Goal: Task Accomplishment & Management: Use online tool/utility

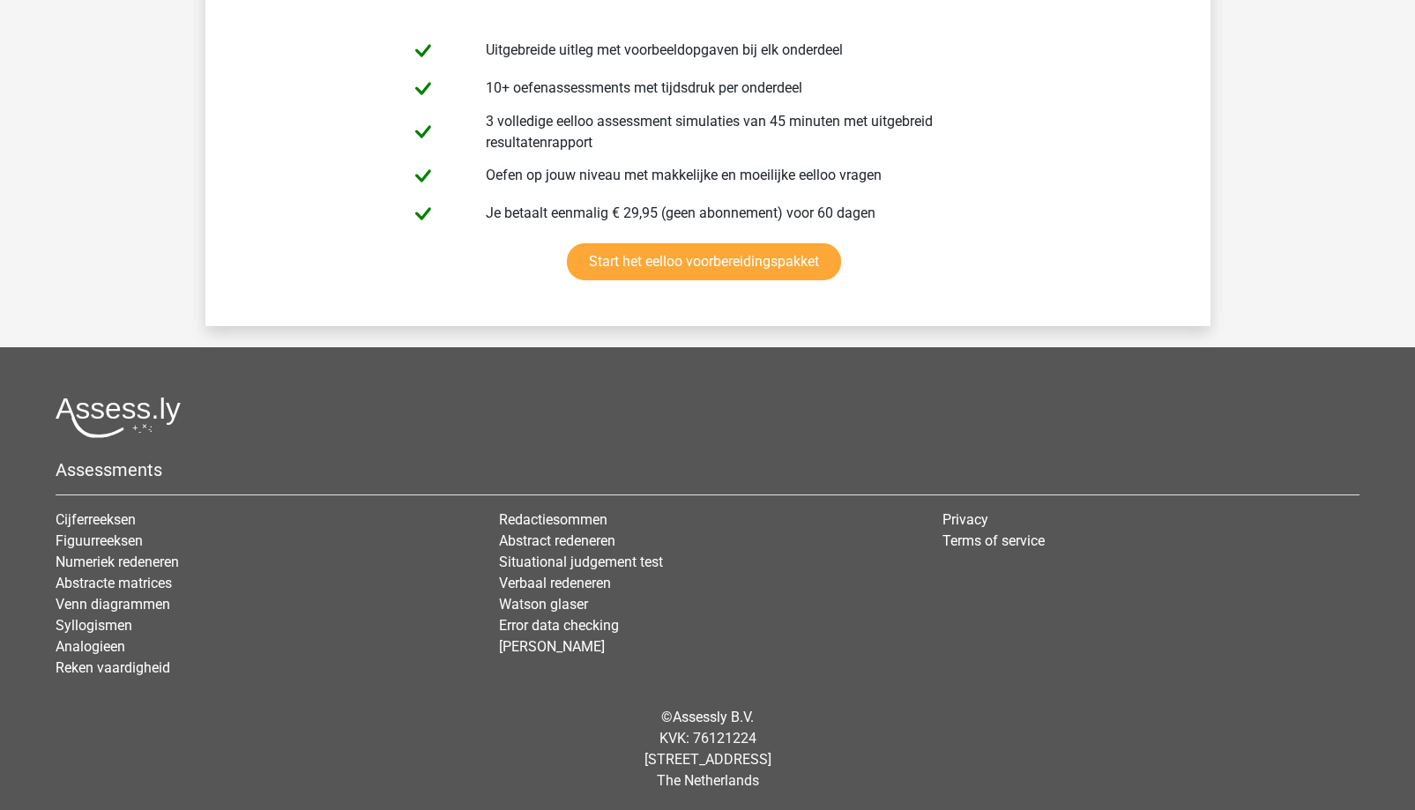
scroll to position [10823, 0]
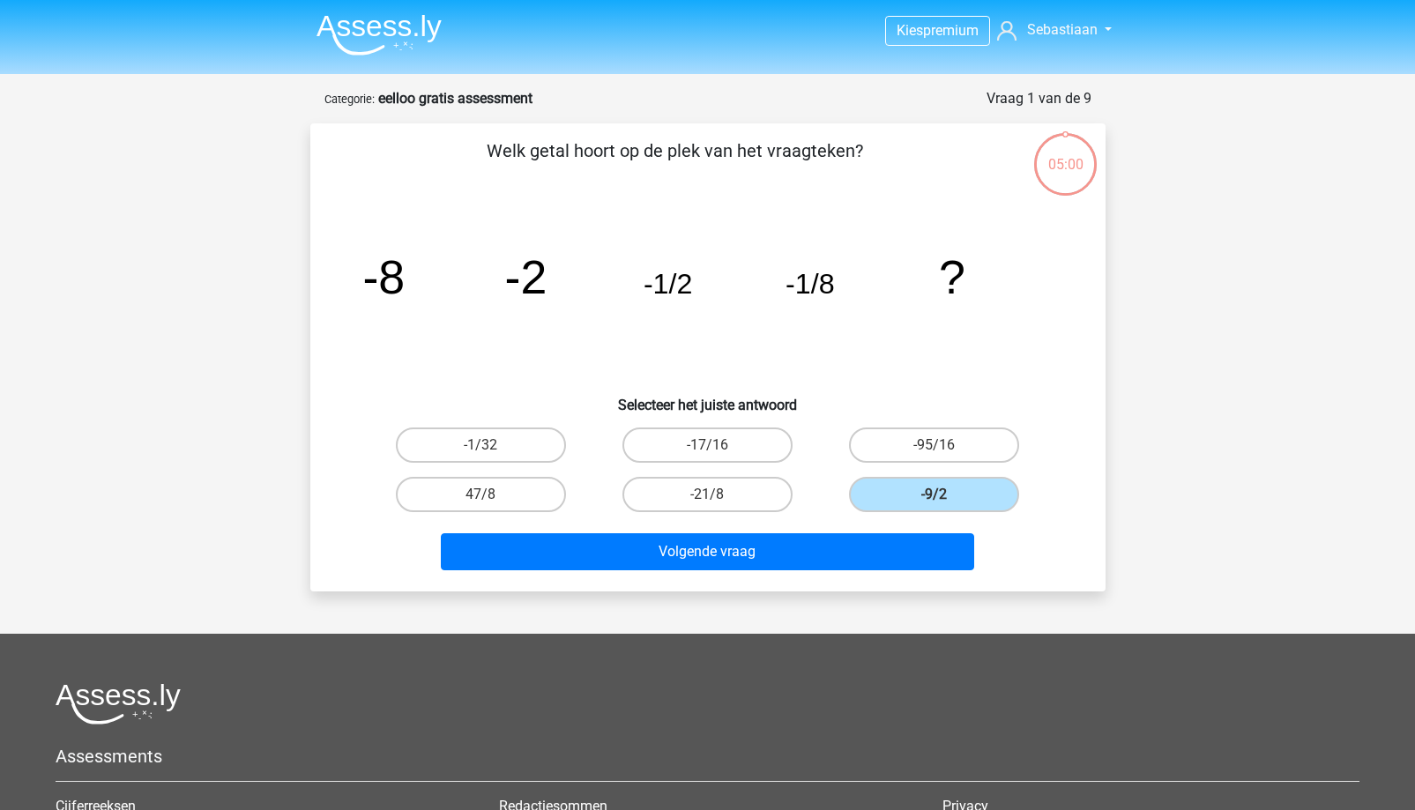
scroll to position [88, 0]
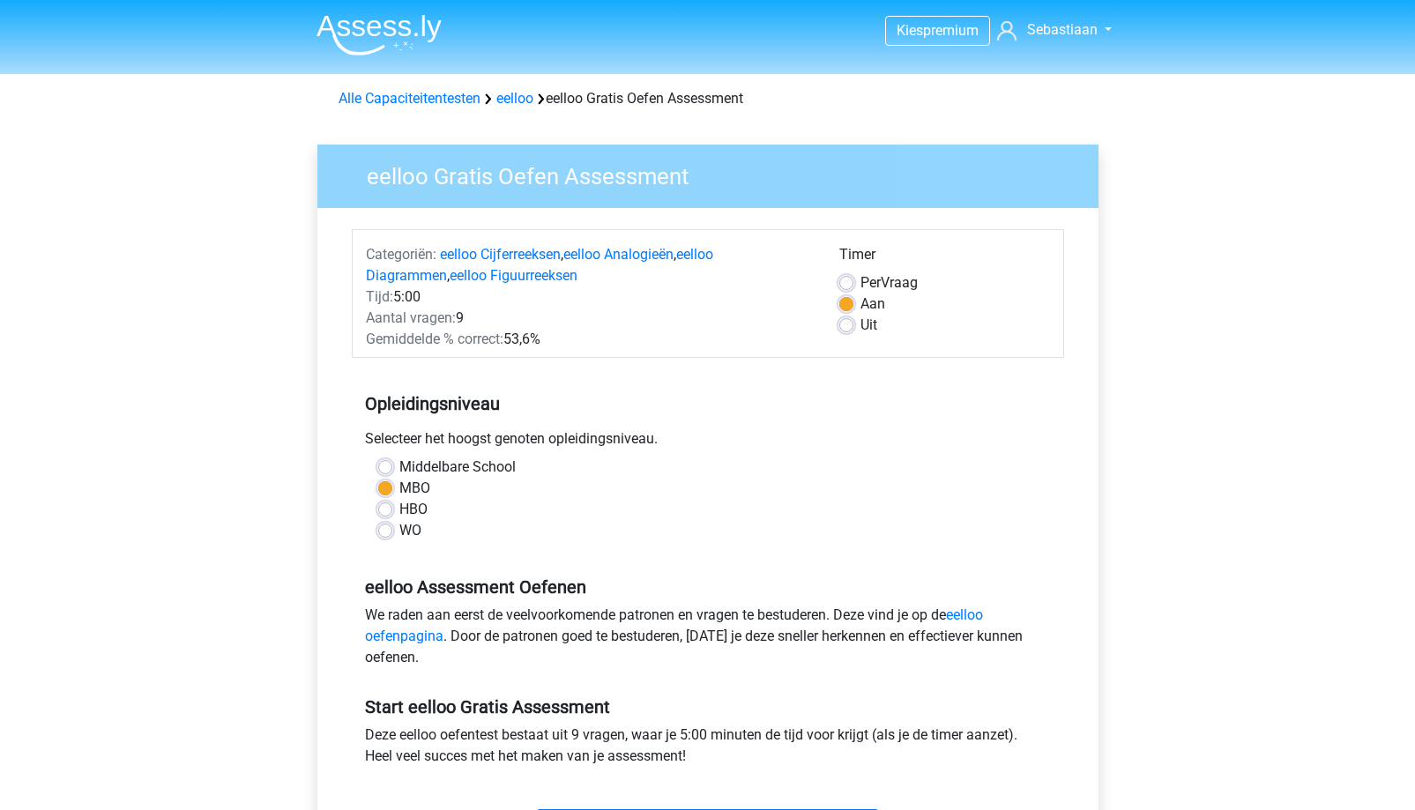
scroll to position [353, 0]
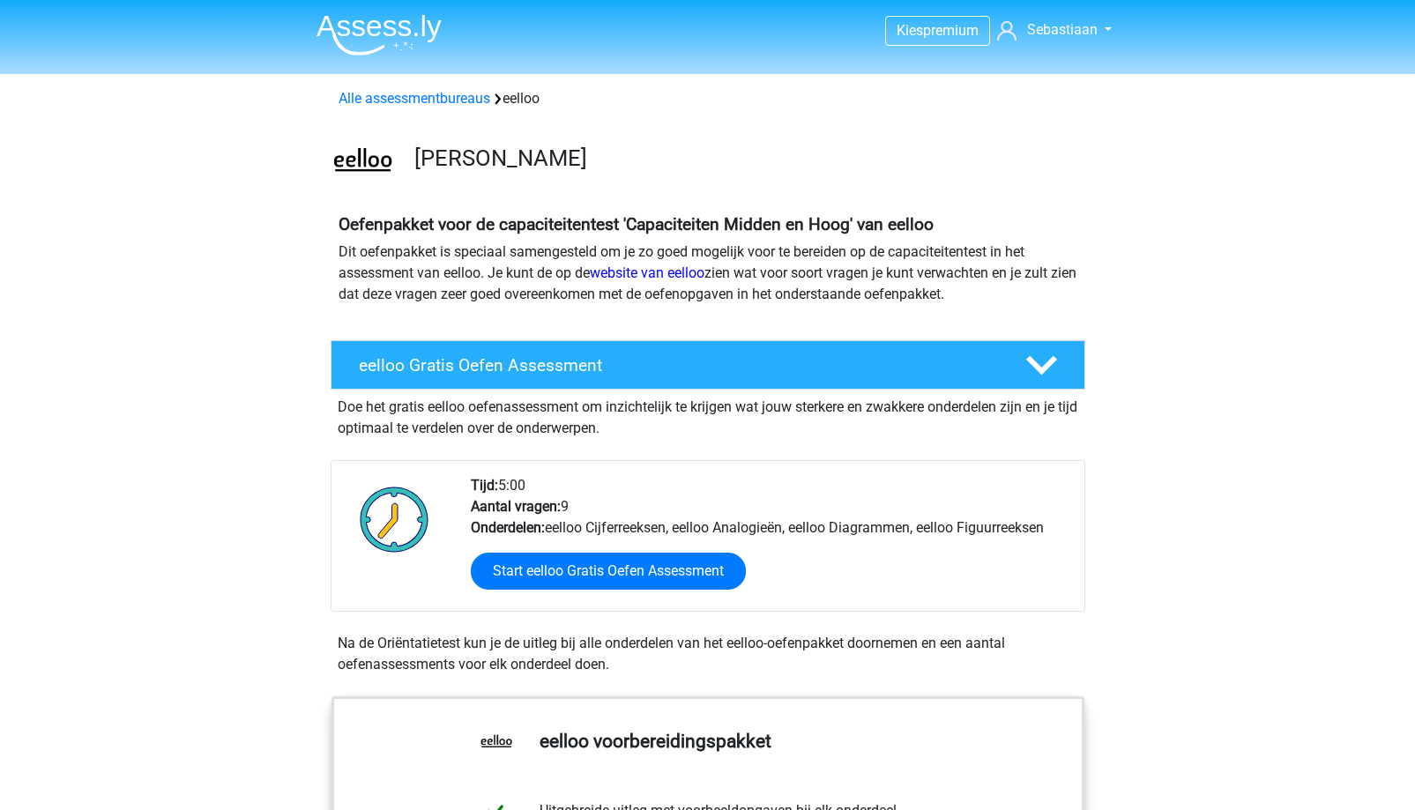
scroll to position [265, 0]
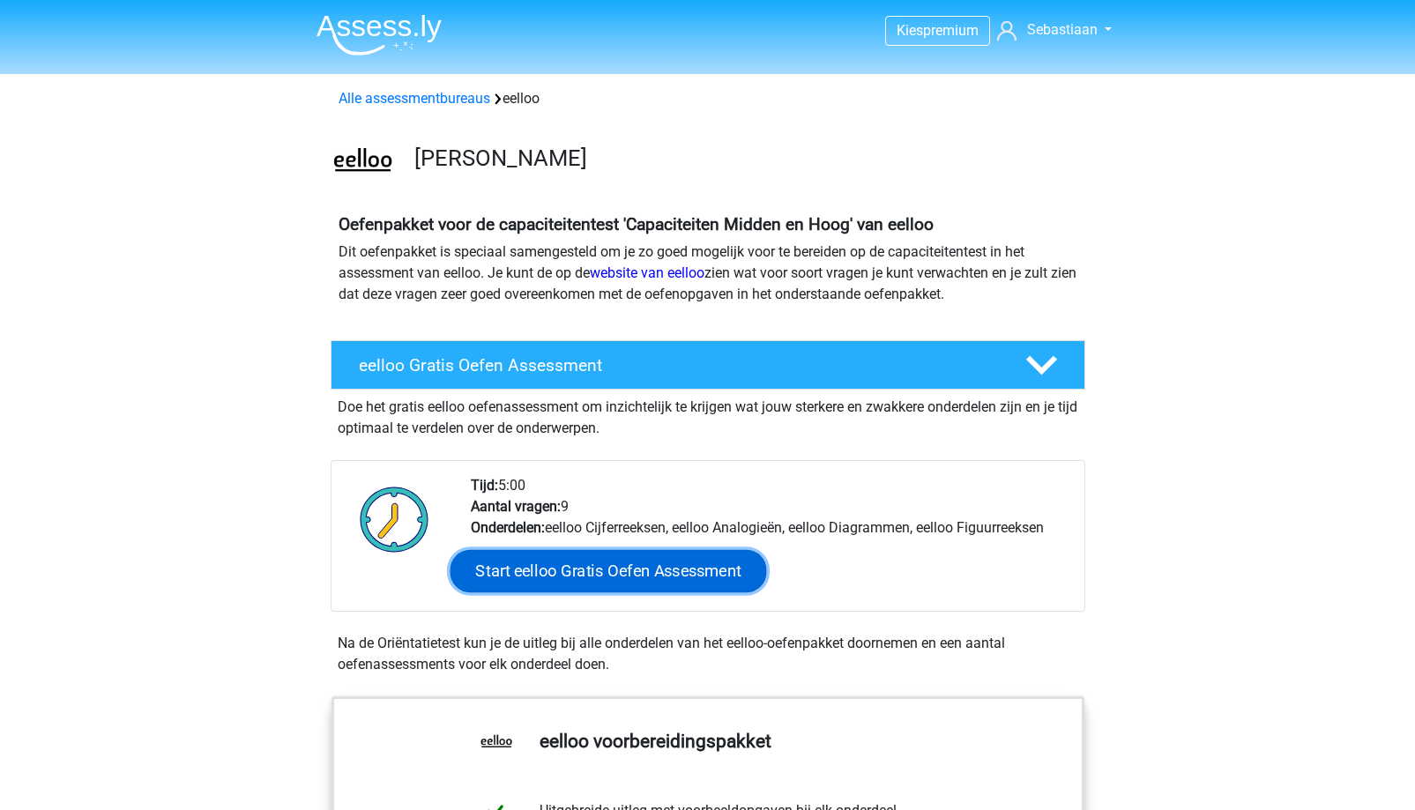
click at [592, 575] on link "Start eelloo Gratis Oefen Assessment" at bounding box center [608, 571] width 317 height 42
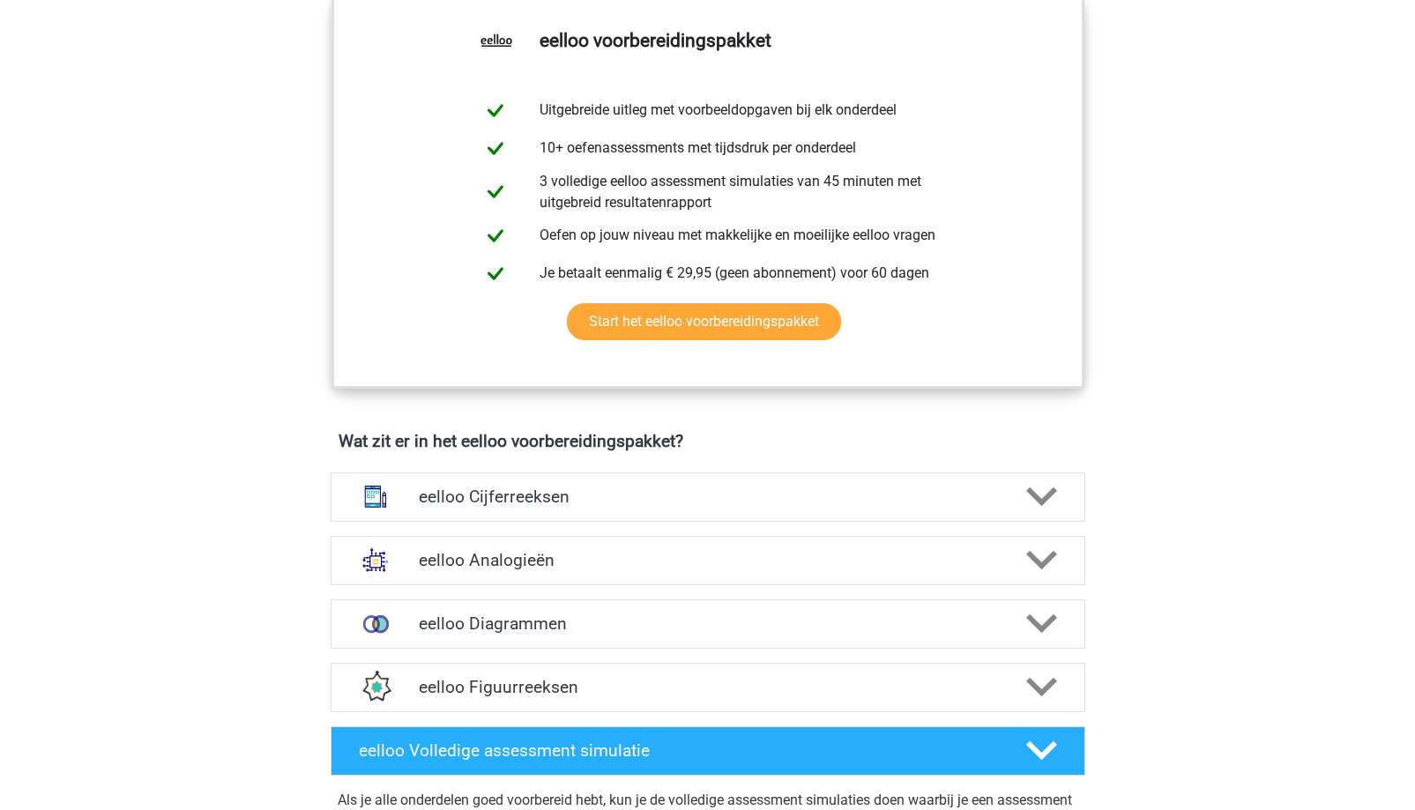
scroll to position [882, 0]
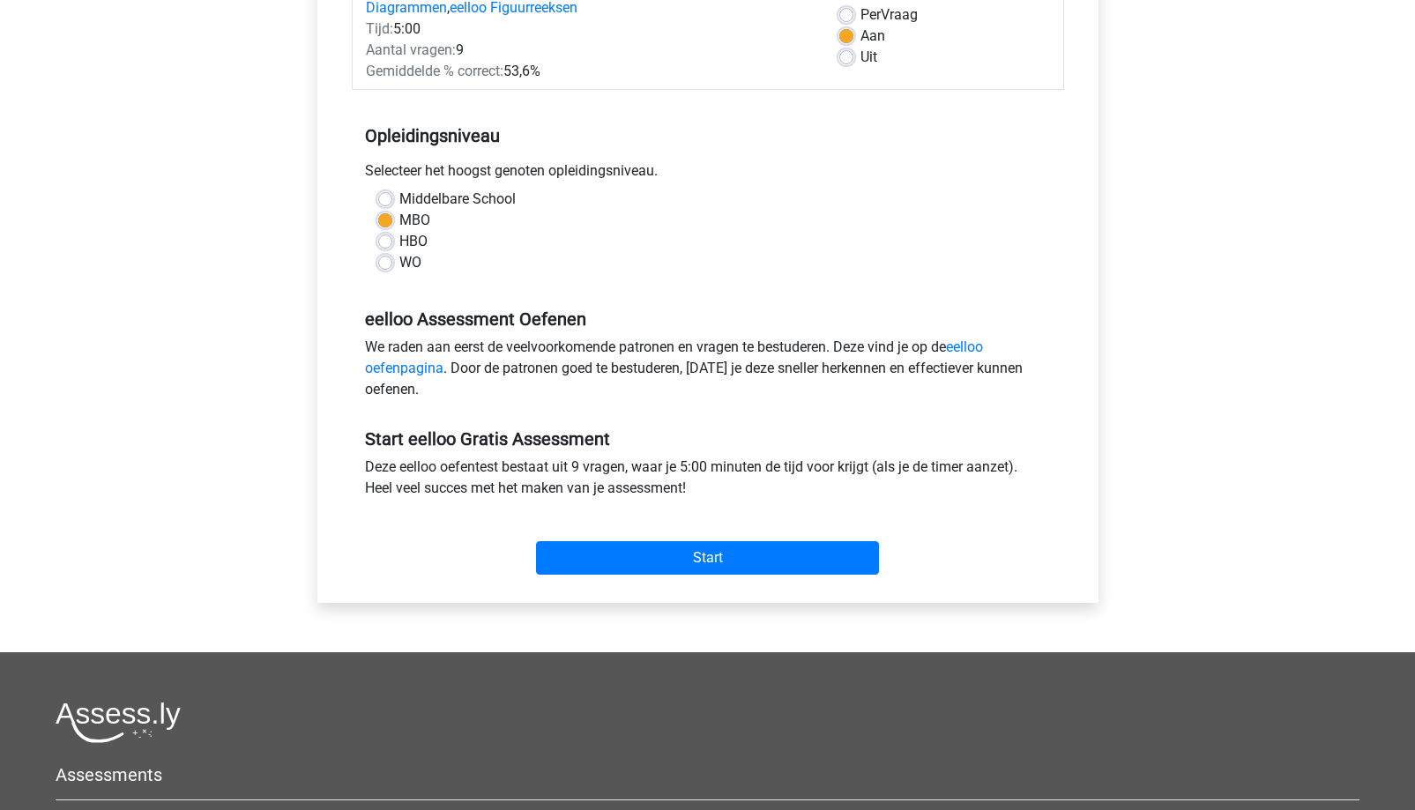
scroll to position [529, 0]
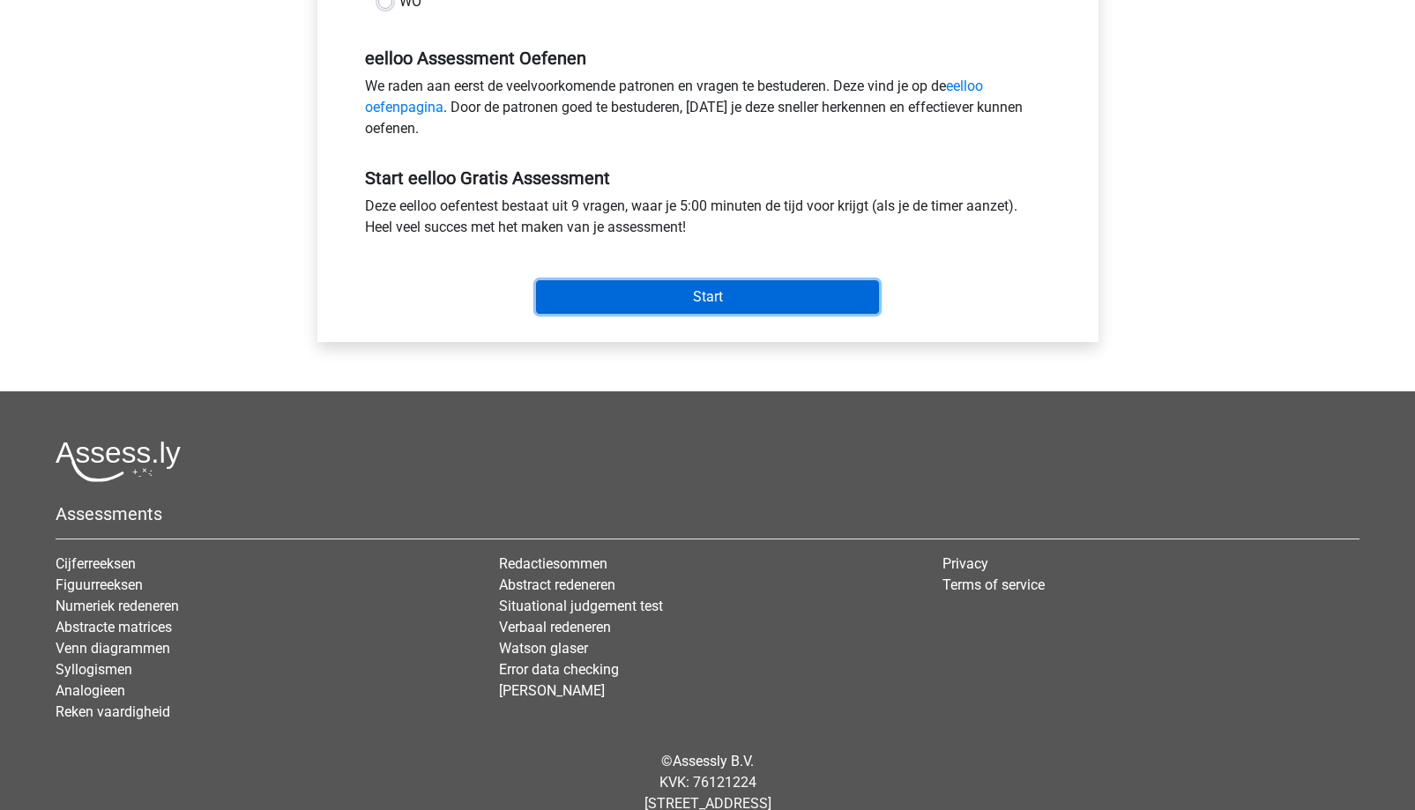
click at [694, 302] on input "Start" at bounding box center [707, 297] width 343 height 34
